Goal: Transaction & Acquisition: Purchase product/service

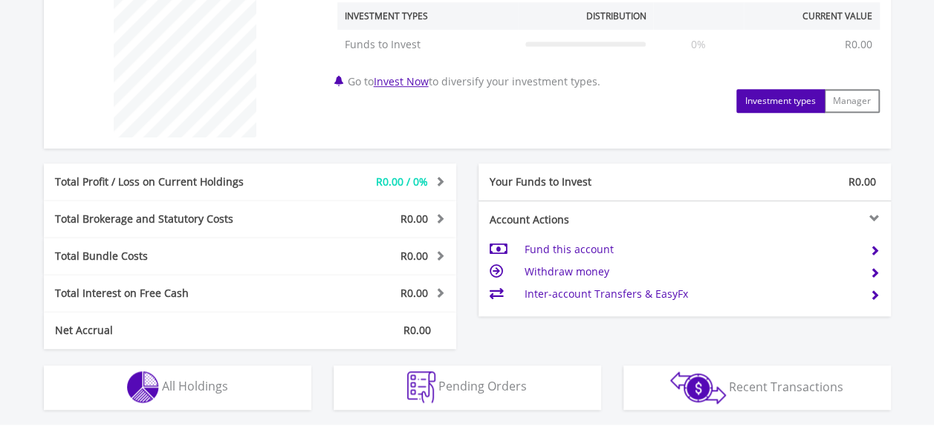
scroll to position [582, 0]
click at [578, 250] on td "Fund this account" at bounding box center [690, 249] width 333 height 22
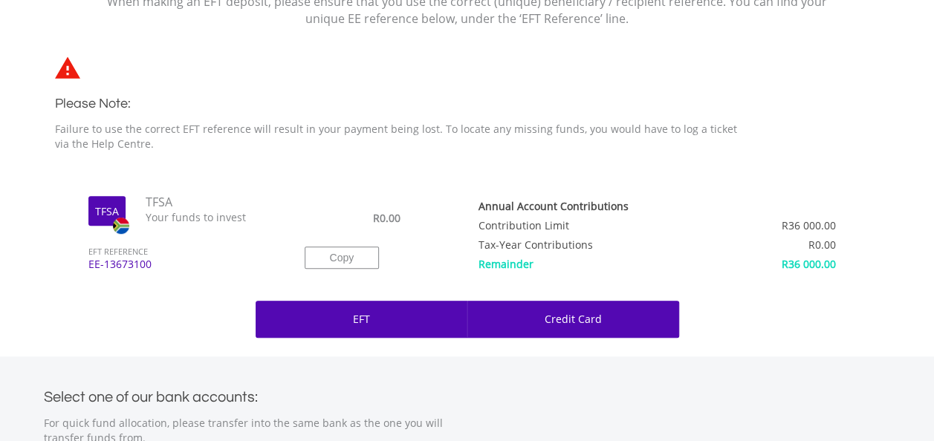
scroll to position [375, 0]
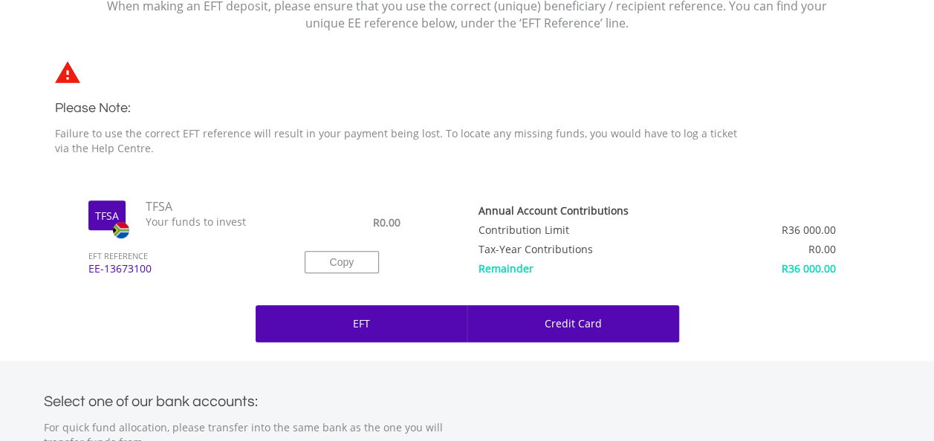
click at [597, 320] on p "Credit Card" at bounding box center [572, 323] width 57 height 15
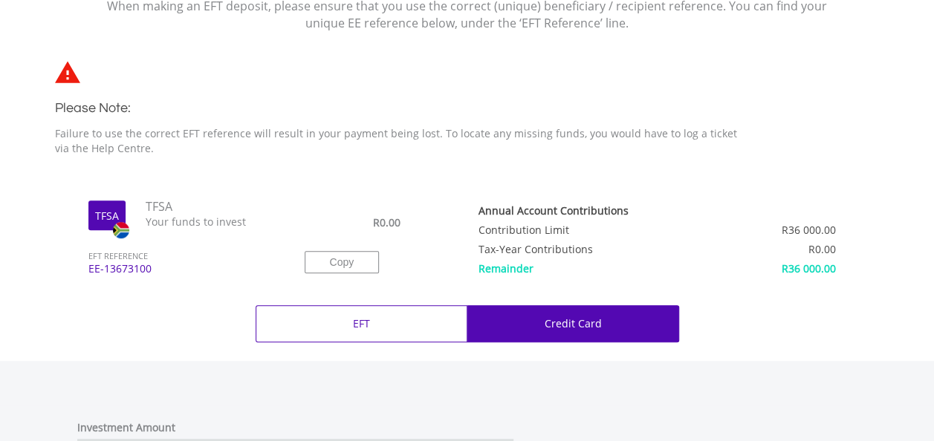
click at [597, 320] on p "Credit Card" at bounding box center [572, 323] width 57 height 15
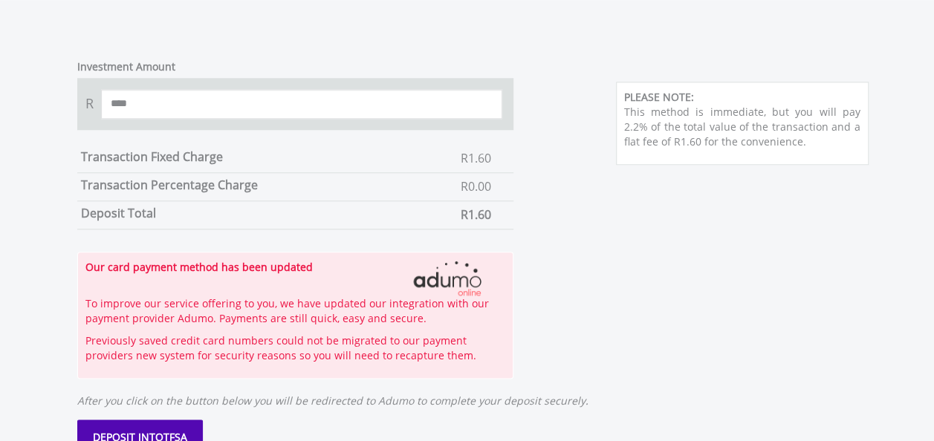
scroll to position [737, 0]
click at [129, 98] on input "****" at bounding box center [302, 103] width 402 height 30
type input "*"
type input "****"
click at [567, 173] on div "Investment Amount R **** Transaction Fixed Charge R1.60 Transaction Percentage …" at bounding box center [467, 211] width 847 height 334
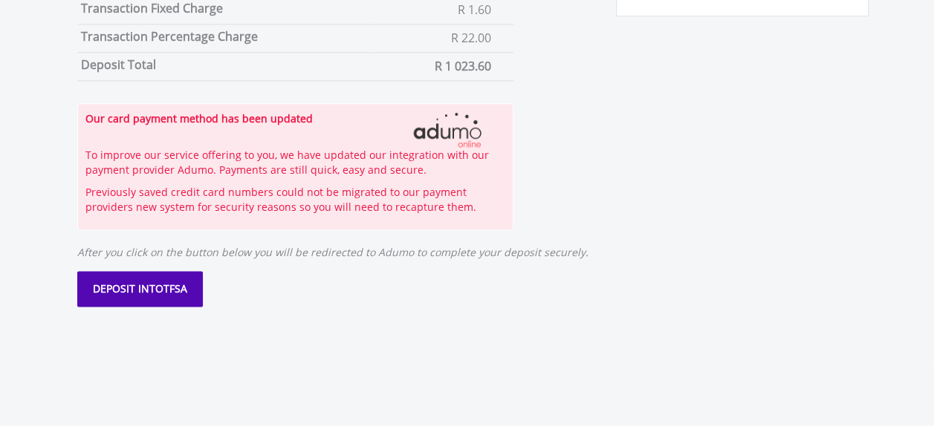
scroll to position [885, 0]
click at [128, 293] on button "DEPOSIT INTO TFSA" at bounding box center [140, 288] width 126 height 36
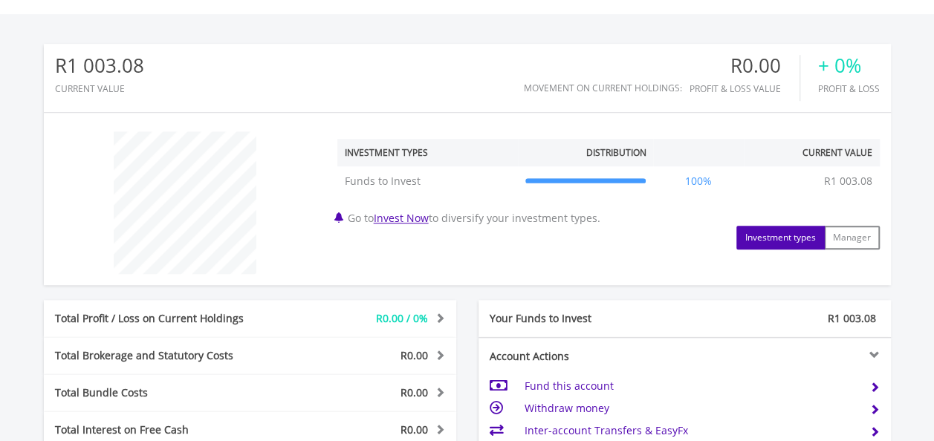
scroll to position [481, 0]
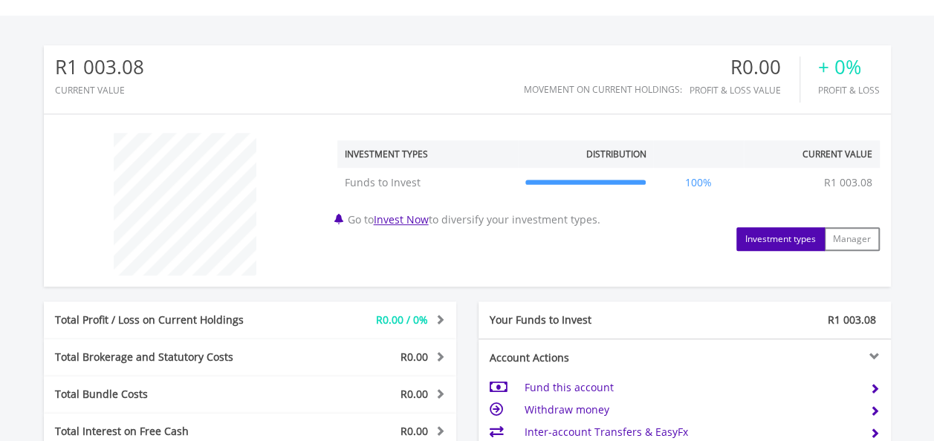
click at [783, 231] on button "Investment types" at bounding box center [780, 239] width 88 height 24
click at [866, 233] on button "Manager" at bounding box center [852, 239] width 56 height 24
click at [787, 235] on button "Investment types" at bounding box center [780, 239] width 88 height 24
click at [409, 220] on link "Invest Now" at bounding box center [401, 219] width 55 height 14
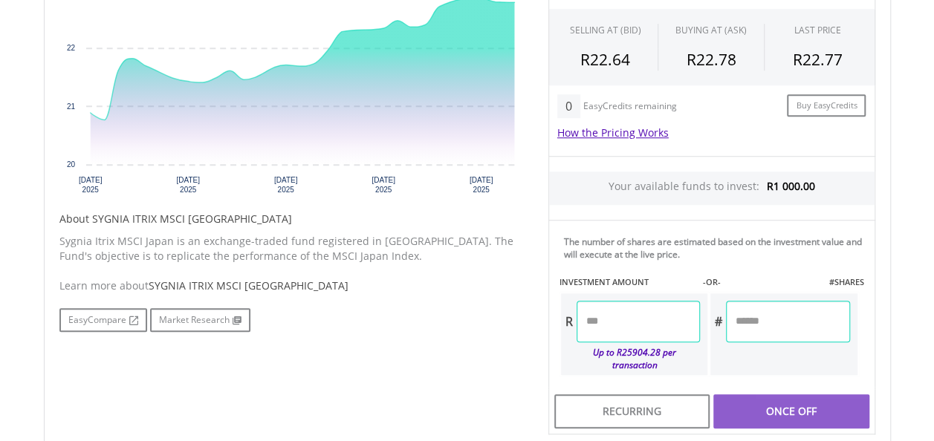
scroll to position [546, 0]
click at [637, 315] on input "number" at bounding box center [637, 321] width 123 height 42
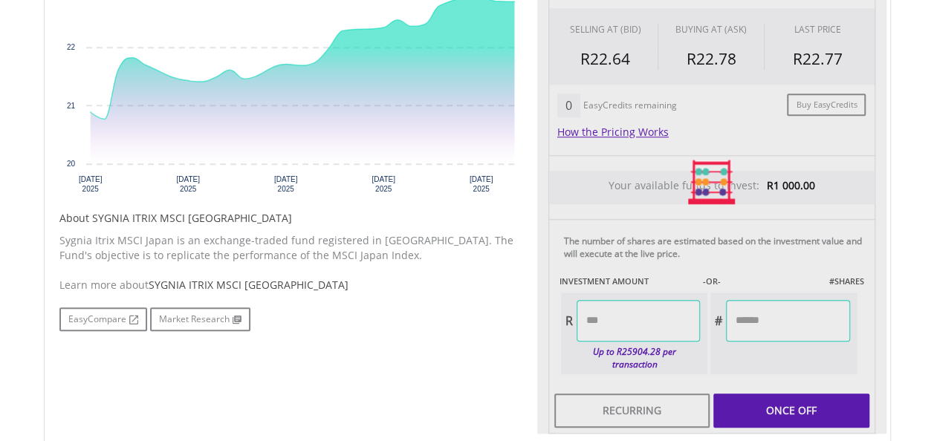
click at [915, 310] on body "My Investments Invest Now New Listings Sell My Recurring Investments Pending Or…" at bounding box center [467, 87] width 934 height 1267
type input "******"
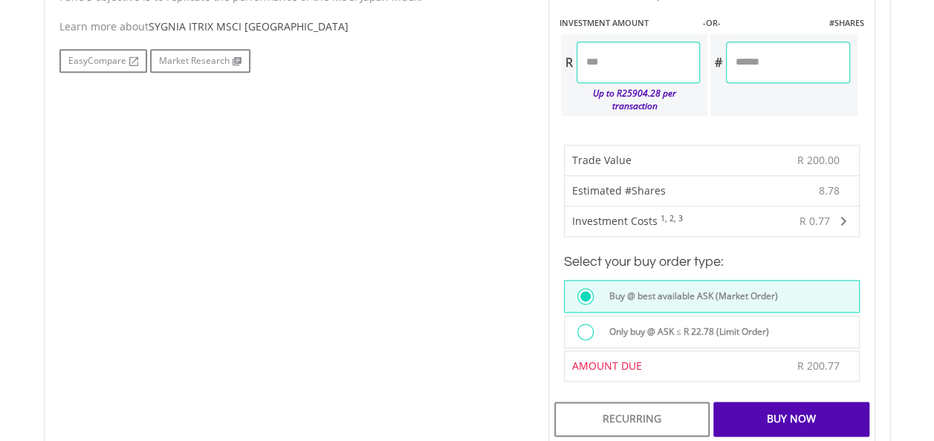
scroll to position [815, 0]
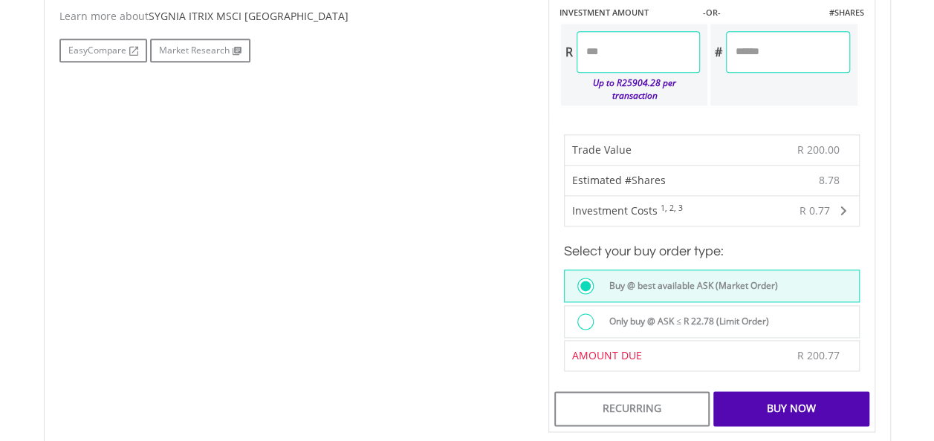
click at [830, 394] on div "Buy Now" at bounding box center [790, 408] width 155 height 34
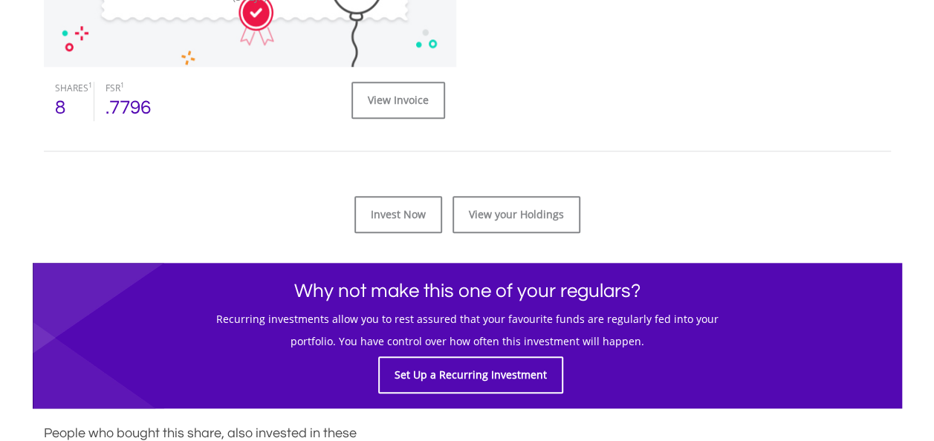
scroll to position [657, 0]
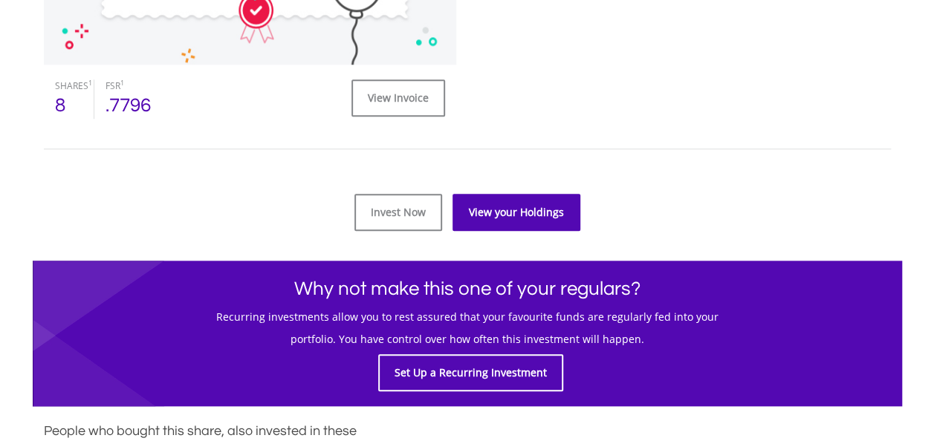
click at [501, 203] on link "View your Holdings" at bounding box center [516, 212] width 128 height 37
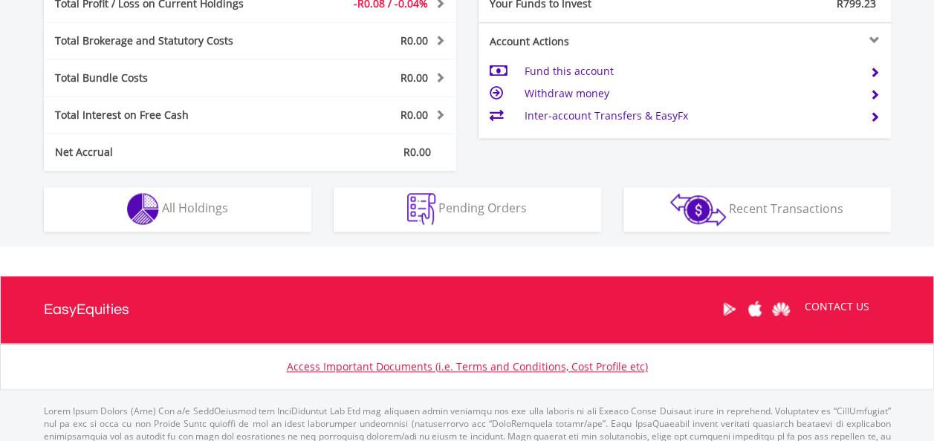
scroll to position [813, 0]
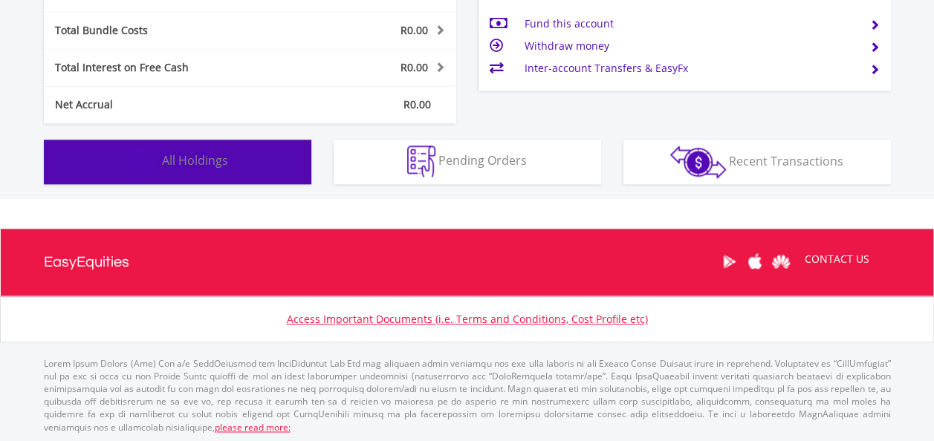
click at [230, 167] on button "Holdings All Holdings" at bounding box center [177, 162] width 267 height 45
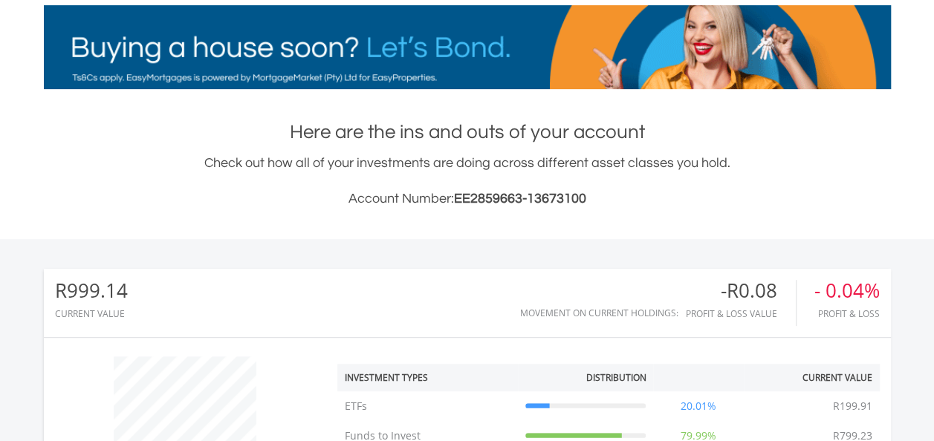
scroll to position [0, 0]
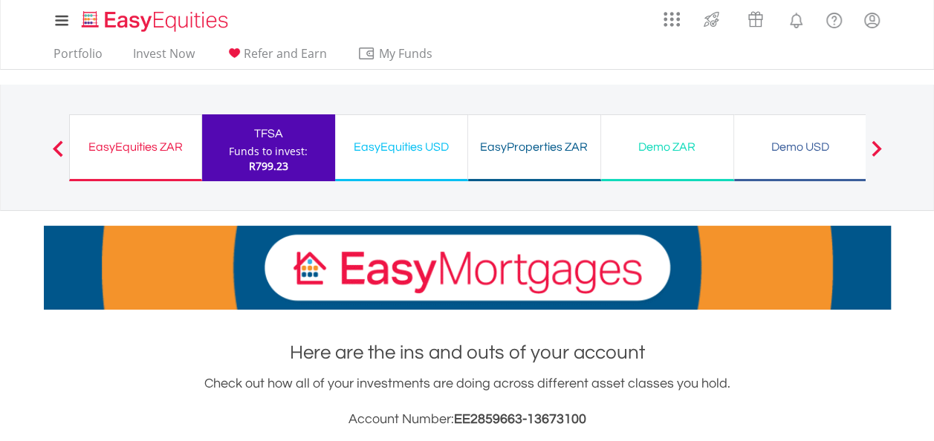
click at [126, 139] on div "EasyEquities ZAR" at bounding box center [136, 147] width 114 height 21
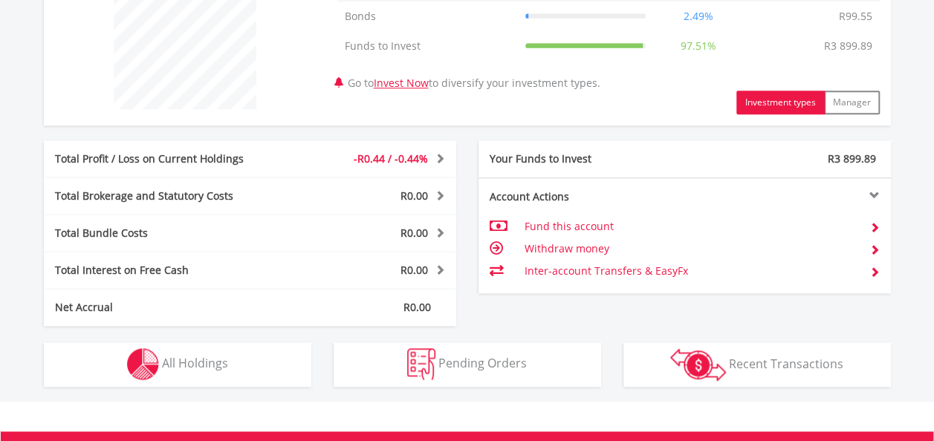
scroll to position [813, 0]
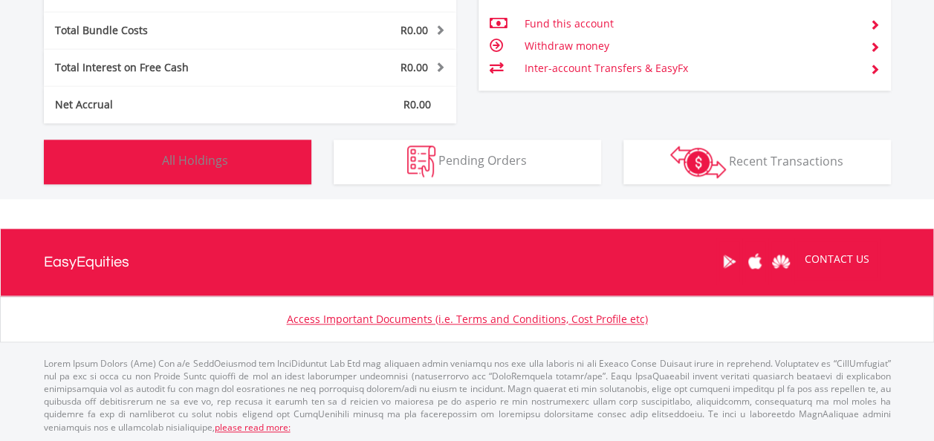
click at [162, 155] on span "All Holdings" at bounding box center [195, 160] width 66 height 16
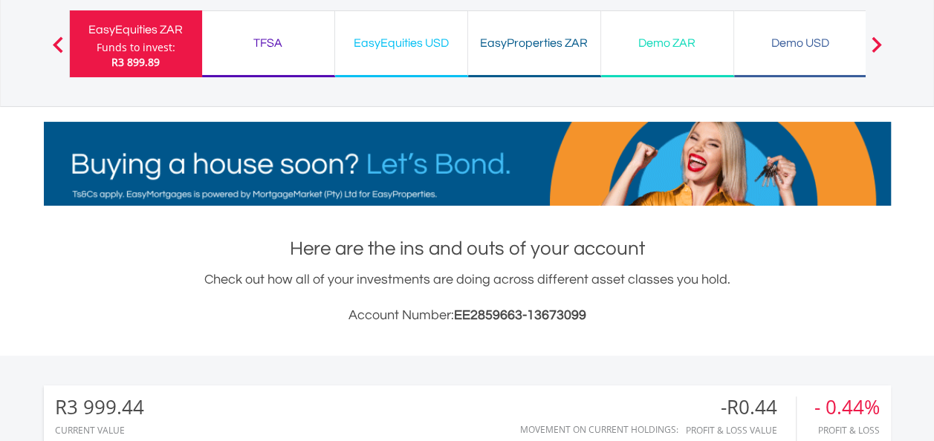
scroll to position [0, 0]
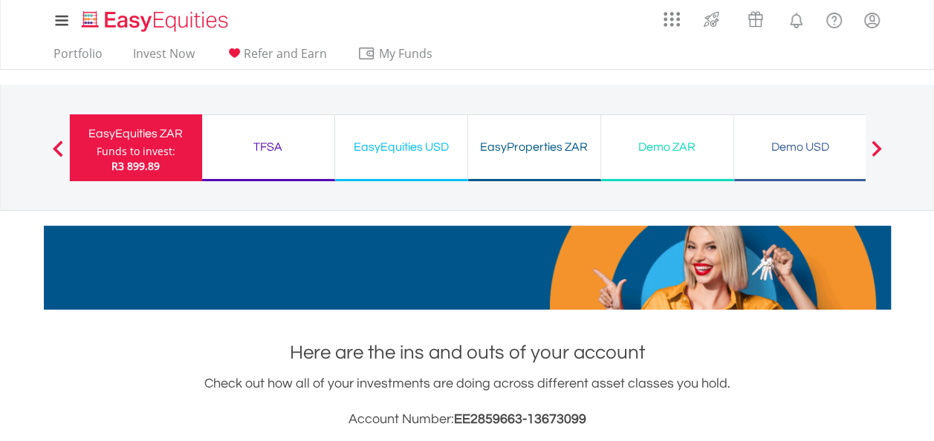
click at [53, 151] on button "Previous" at bounding box center [58, 155] width 30 height 15
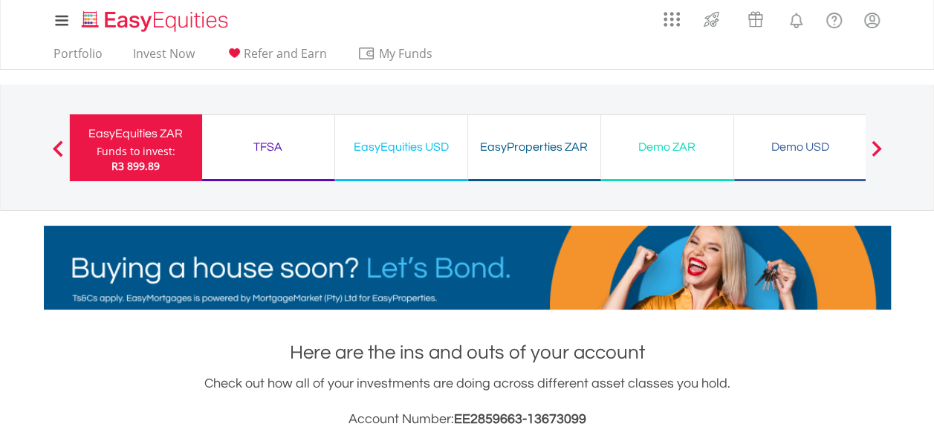
click at [53, 151] on button "Previous" at bounding box center [58, 155] width 30 height 15
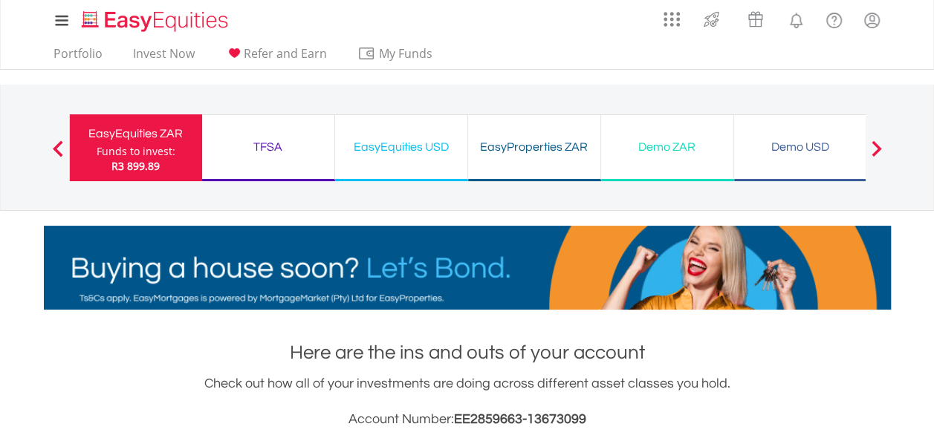
click at [879, 150] on span at bounding box center [875, 148] width 10 height 16
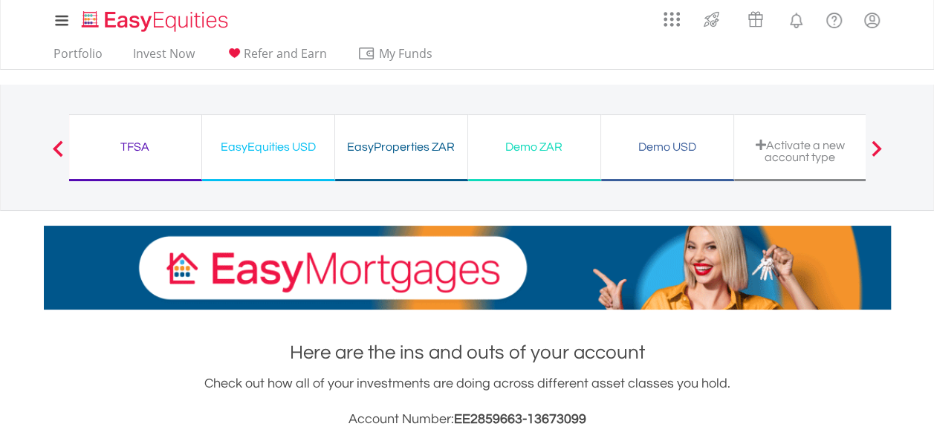
click at [879, 150] on span at bounding box center [875, 148] width 10 height 16
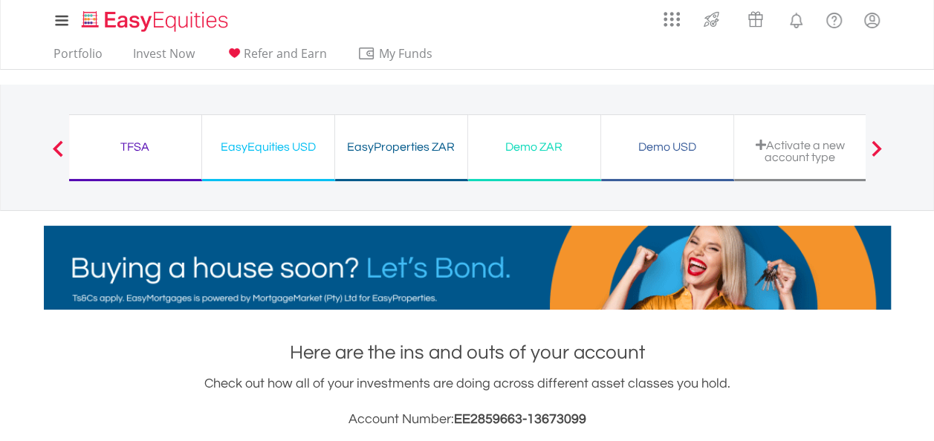
click at [40, 152] on div "Previous EasyEquities ZAR Funds to invest: R3 899.89 TFSA Funds to invest: R3 8…" at bounding box center [467, 148] width 869 height 126
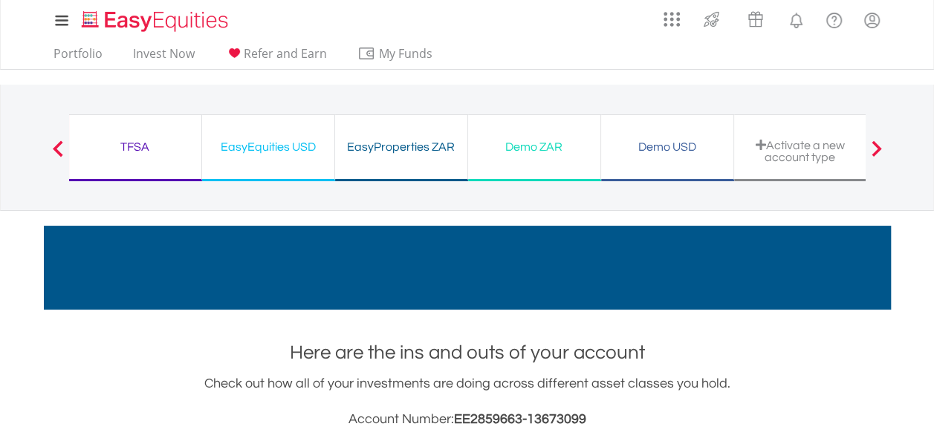
click at [54, 154] on button "Previous" at bounding box center [58, 155] width 30 height 15
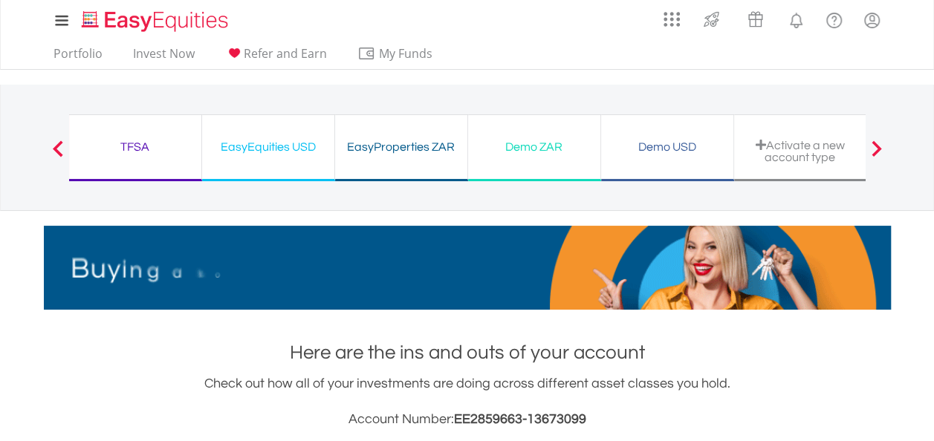
click at [61, 152] on button "Previous" at bounding box center [58, 155] width 30 height 15
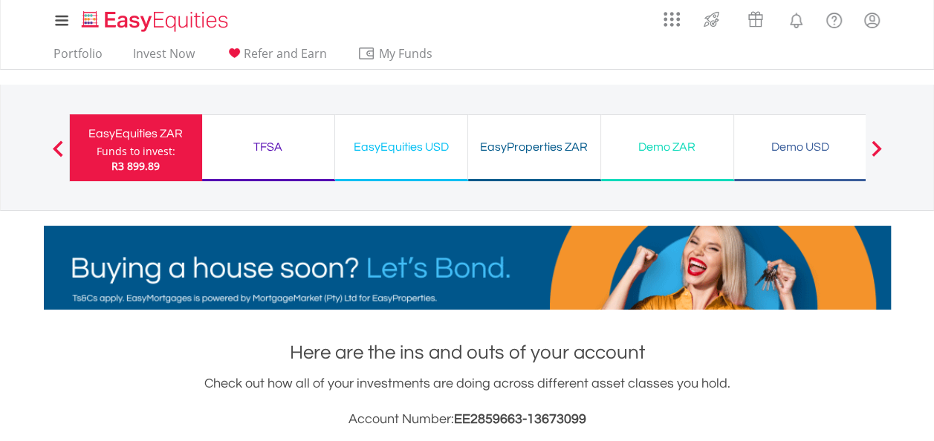
click at [520, 162] on div "EasyProperties ZAR Funds to invest: R3 899.89" at bounding box center [534, 147] width 133 height 67
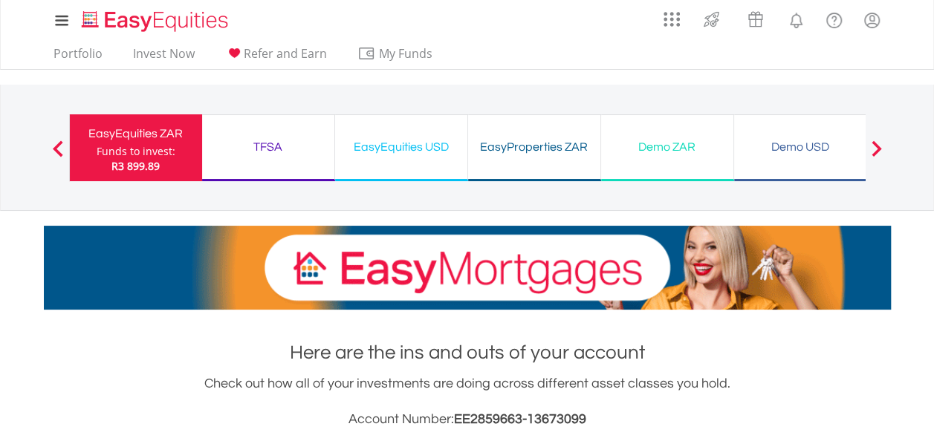
click at [682, 169] on div "Demo ZAR Funds to invest: R3 899.89" at bounding box center [667, 147] width 133 height 67
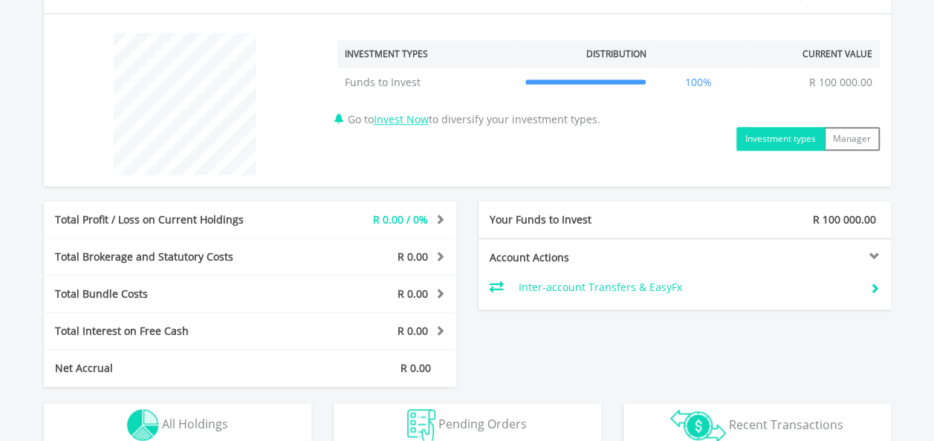
scroll to position [545, 0]
click at [400, 118] on link "Invest Now" at bounding box center [401, 118] width 55 height 14
